Goal: Information Seeking & Learning: Understand process/instructions

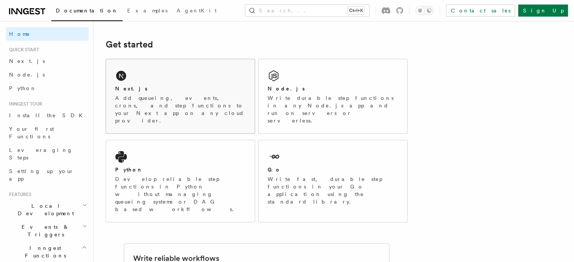
scroll to position [99, 0]
click at [290, 100] on p "Write durable step functions in any Node.js app and run on servers or serverles…" at bounding box center [333, 108] width 131 height 30
click at [323, 99] on p "Write durable step functions in any Node.js app and run on servers or serverles…" at bounding box center [333, 108] width 131 height 30
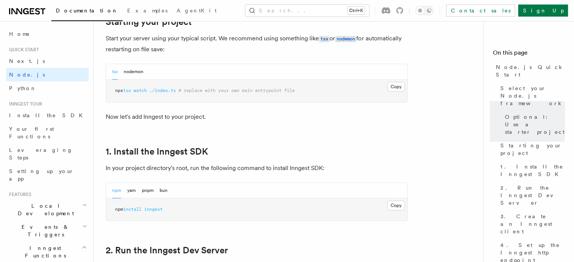
scroll to position [394, 0]
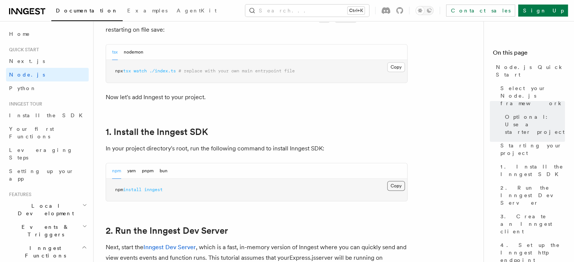
click at [394, 185] on button "Copy Copied" at bounding box center [396, 186] width 18 height 10
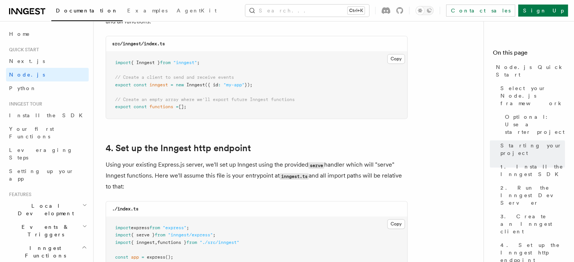
scroll to position [1040, 0]
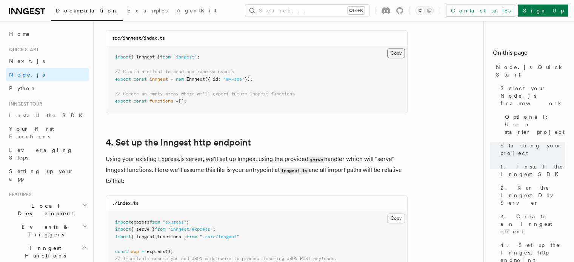
click at [396, 55] on button "Copy Copied" at bounding box center [396, 53] width 18 height 10
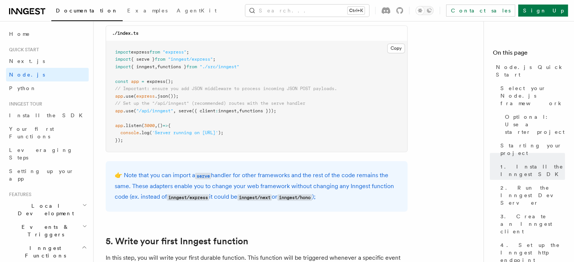
scroll to position [1212, 0]
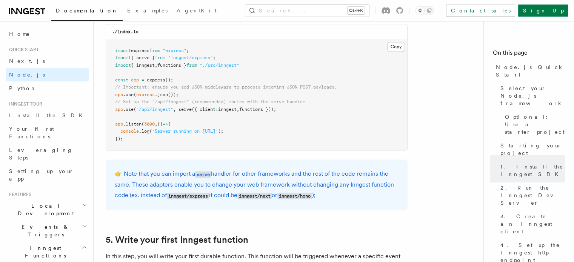
drag, startPoint x: 115, startPoint y: 110, endPoint x: 290, endPoint y: 110, distance: 175.5
click at [290, 110] on pre "import express from "express" ; import { serve } from "inngest/express" ; impor…" at bounding box center [256, 95] width 301 height 111
copy span "app .use ( "/api/inngest" , serve ({ client : inngest , functions }));"
click at [290, 110] on pre "import express from "express" ; import { serve } from "inngest/express" ; impor…" at bounding box center [256, 95] width 301 height 111
drag, startPoint x: 115, startPoint y: 59, endPoint x: 236, endPoint y: 58, distance: 120.8
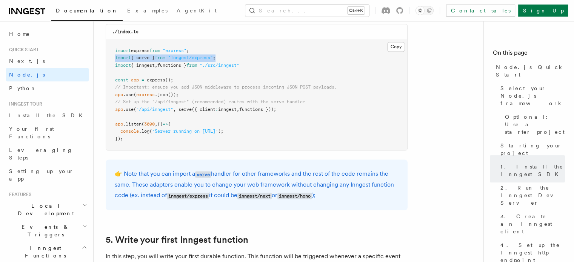
click at [236, 58] on pre "import express from "express" ; import { serve } from "inngest/express" ; impor…" at bounding box center [256, 95] width 301 height 111
copy span "import { serve } from "inngest/express" ;"
